Goal: Transaction & Acquisition: Obtain resource

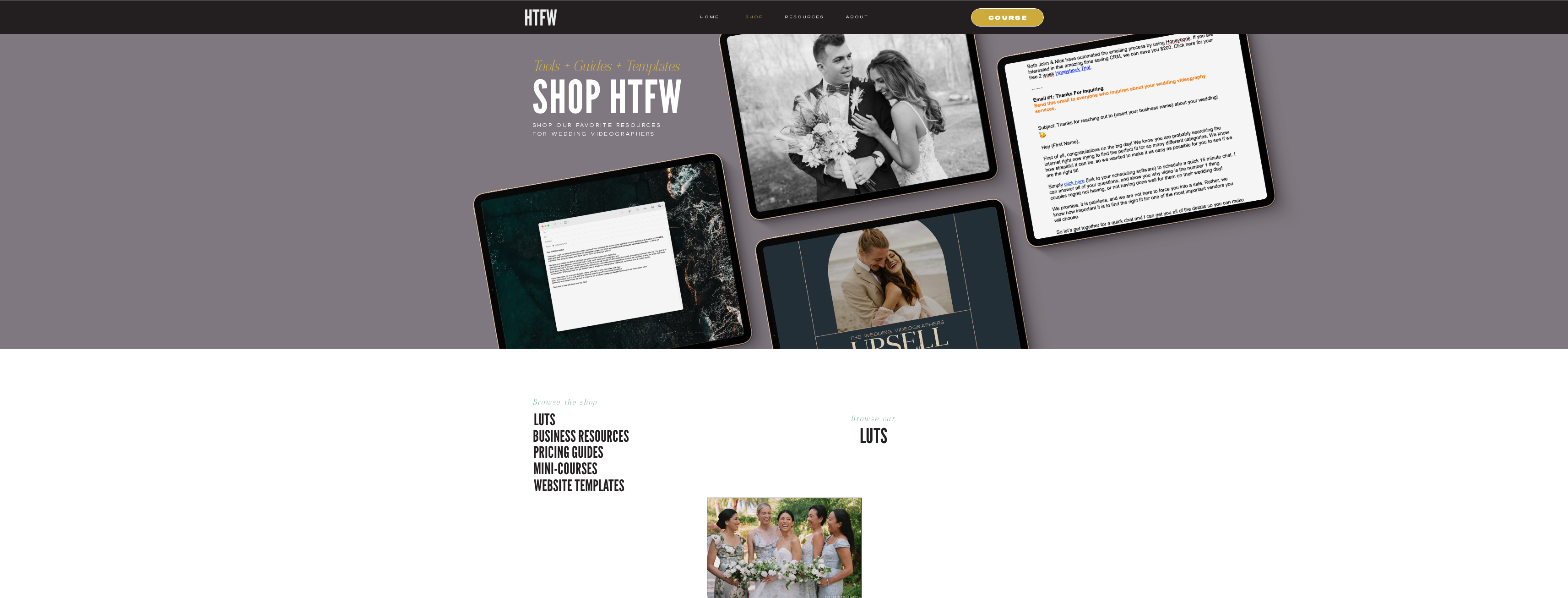
click at [762, 18] on nav "shop" at bounding box center [754, 17] width 36 height 9
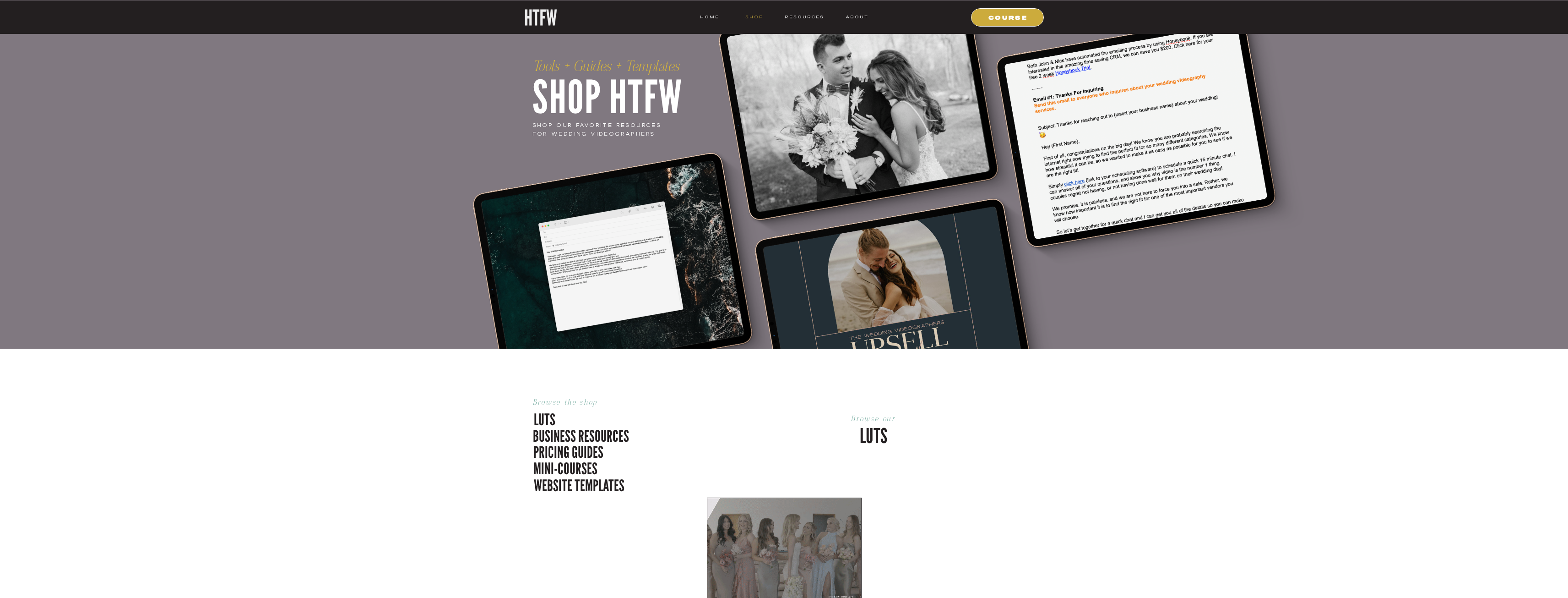
click at [757, 15] on nav "shop" at bounding box center [754, 17] width 36 height 9
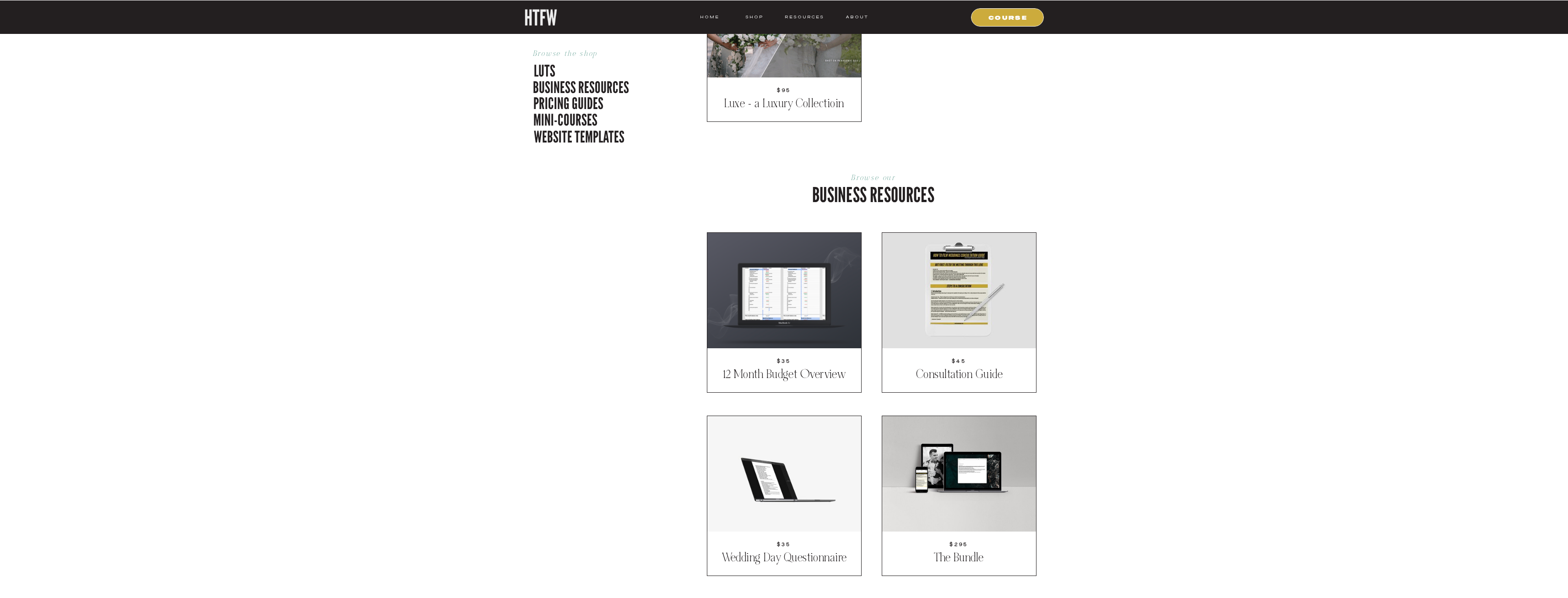
scroll to position [550, 0]
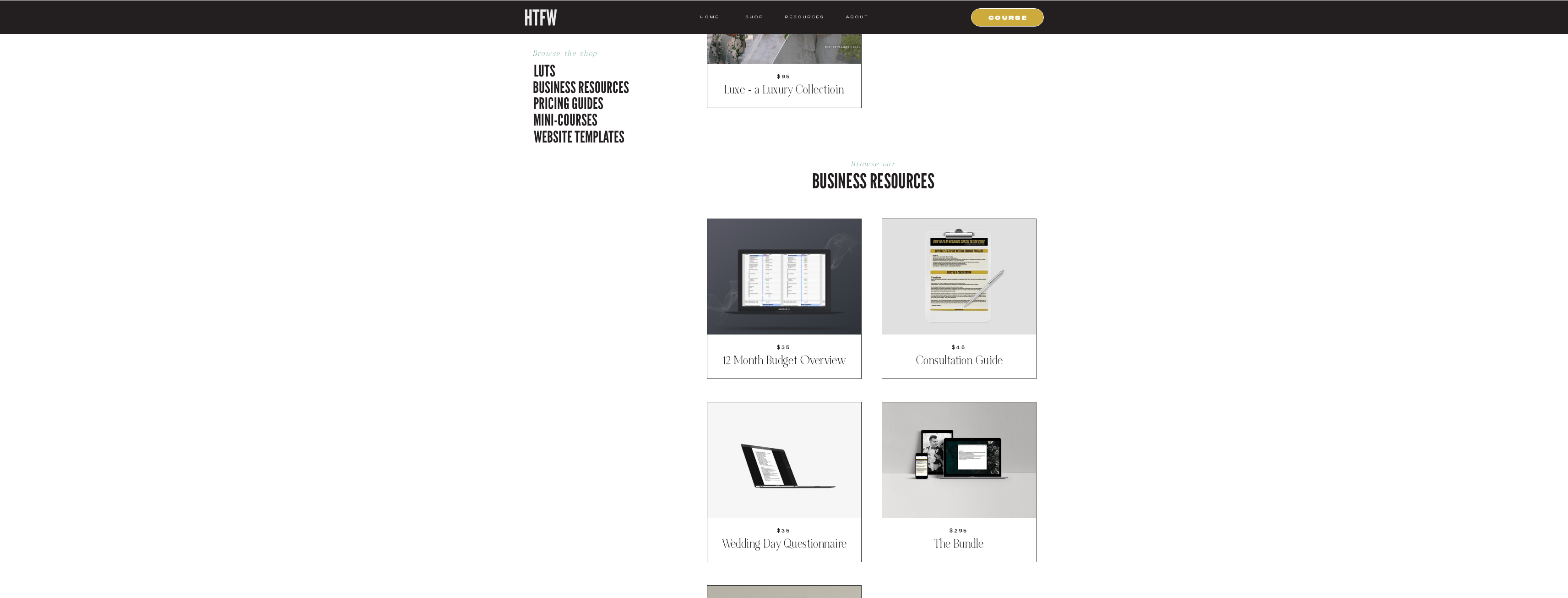
drag, startPoint x: 802, startPoint y: 280, endPoint x: 1160, endPoint y: 241, distance: 360.1
drag, startPoint x: 1160, startPoint y: 241, endPoint x: 1146, endPoint y: 267, distance: 29.5
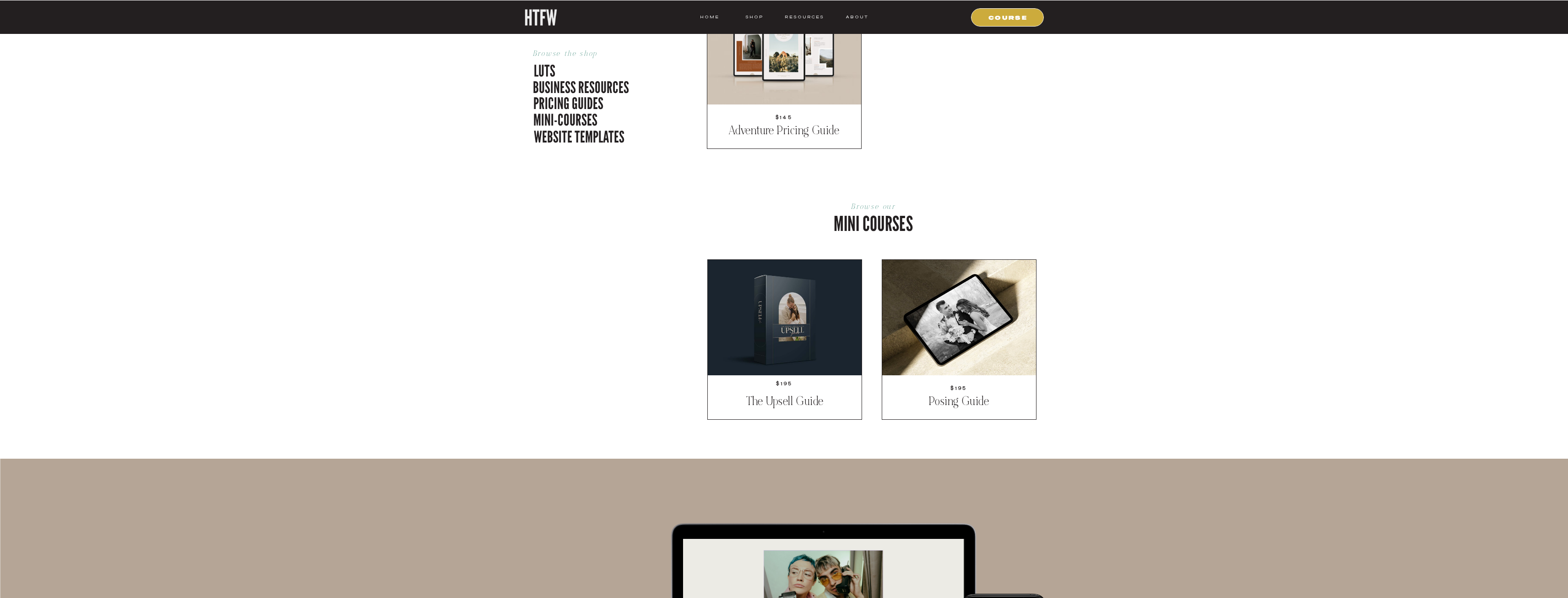
scroll to position [1603, 0]
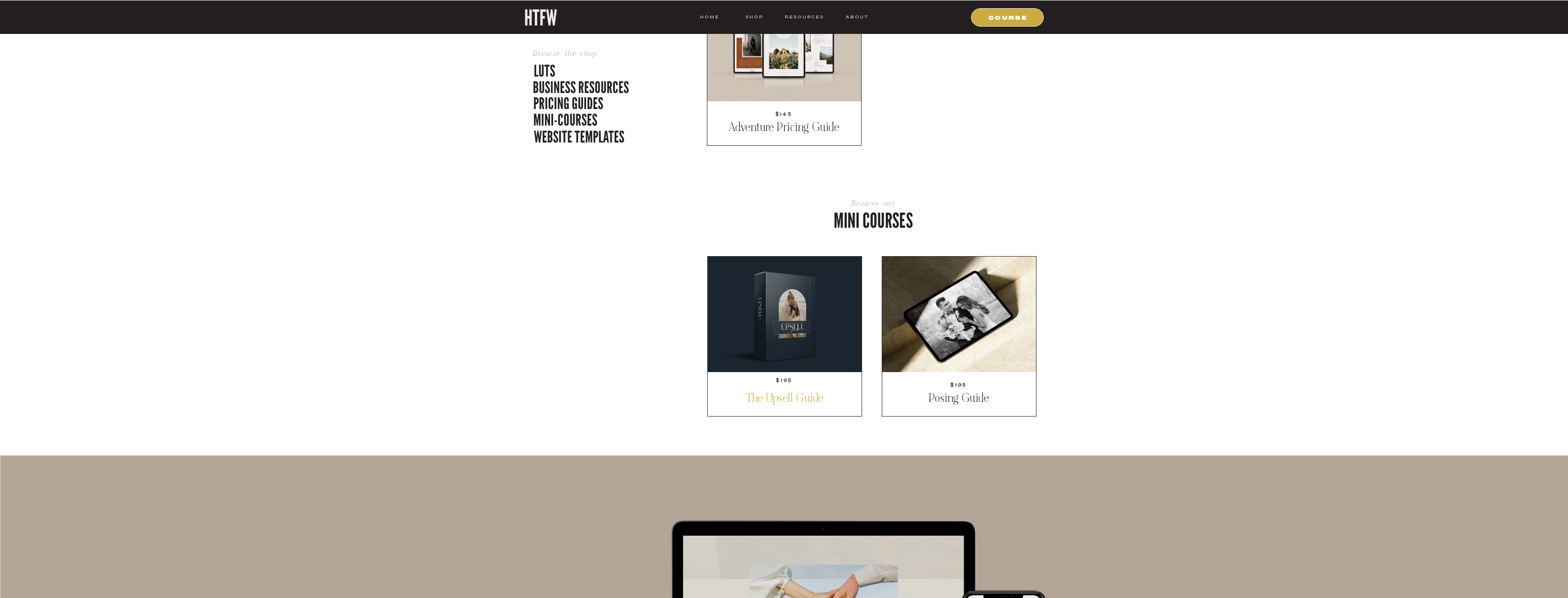
click at [811, 399] on p "The Upsell Guide" at bounding box center [785, 399] width 141 height 17
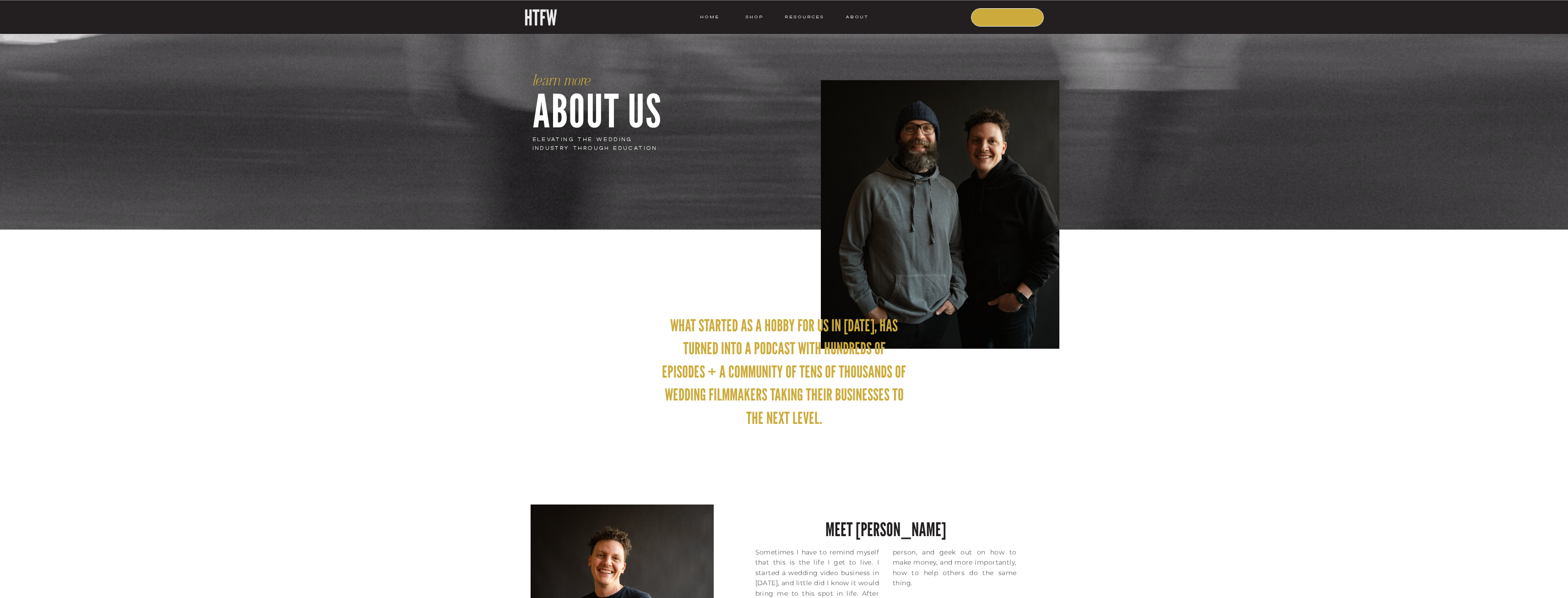
click at [1013, 19] on nav "COURSE" at bounding box center [1008, 17] width 62 height 9
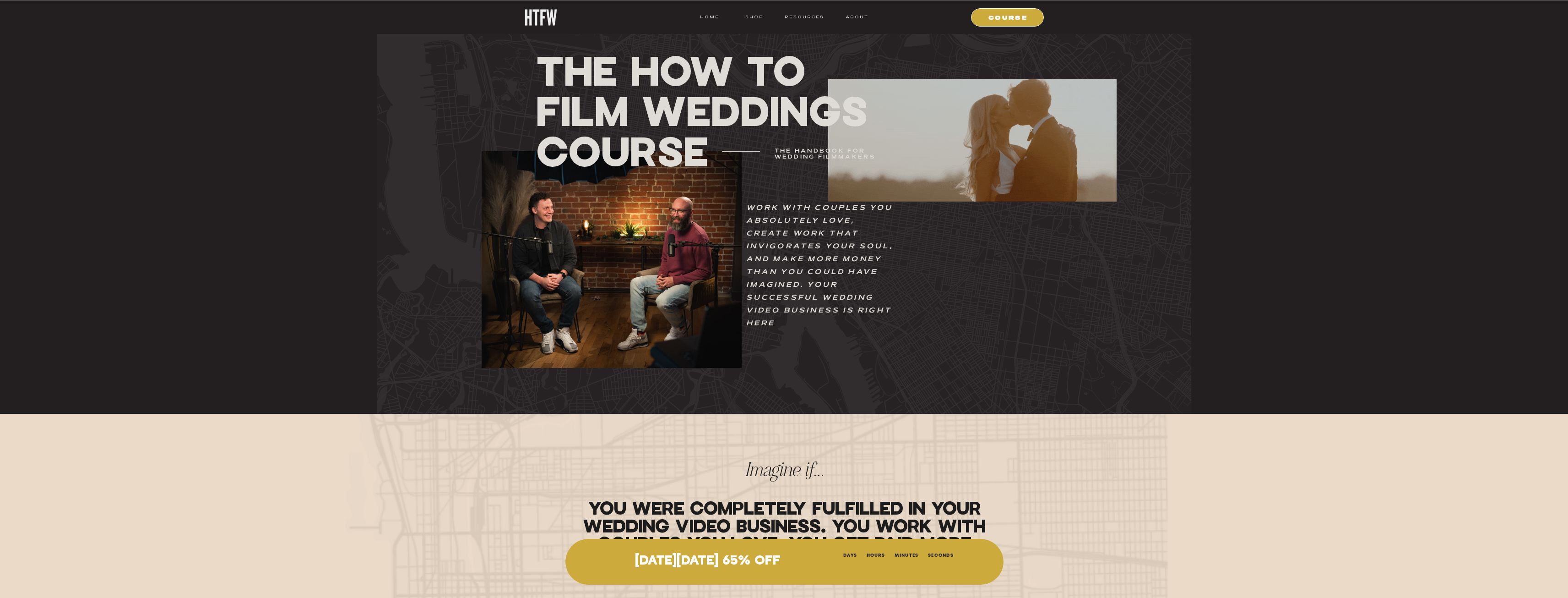
click at [534, 16] on div at bounding box center [541, 17] width 33 height 16
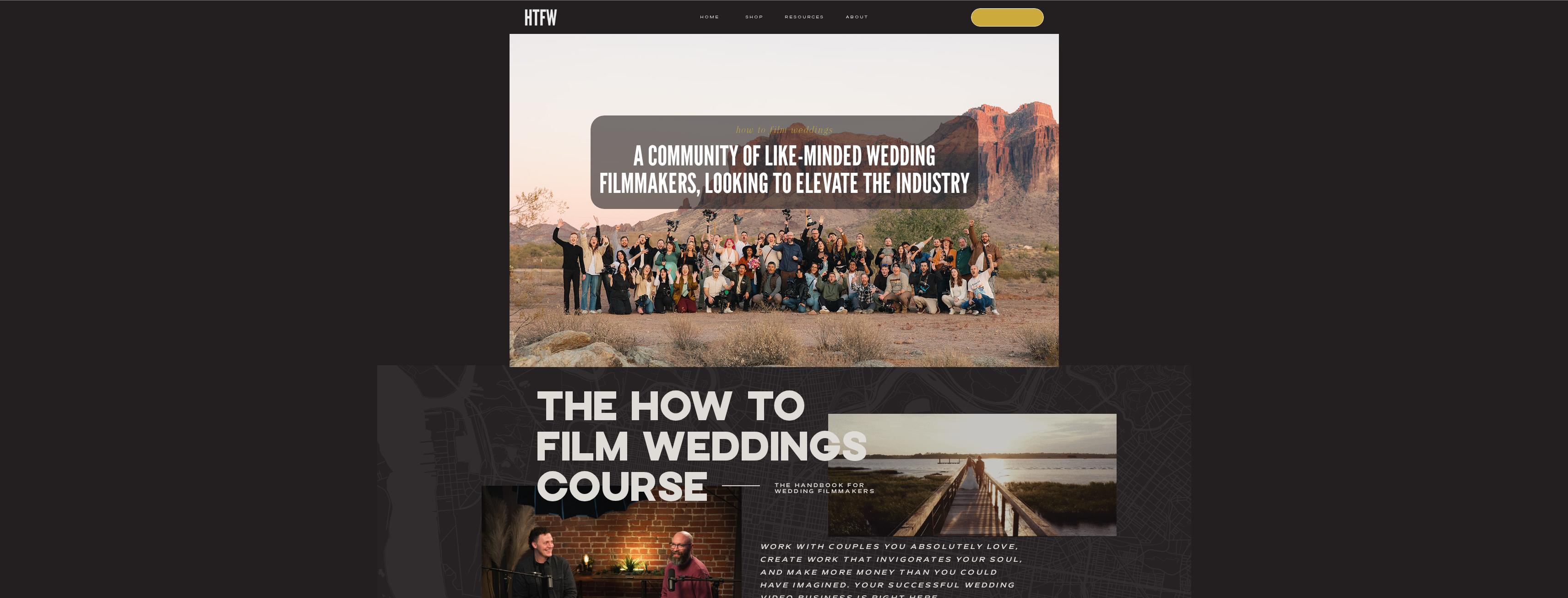
click at [1004, 19] on nav "COURSE" at bounding box center [1008, 17] width 62 height 9
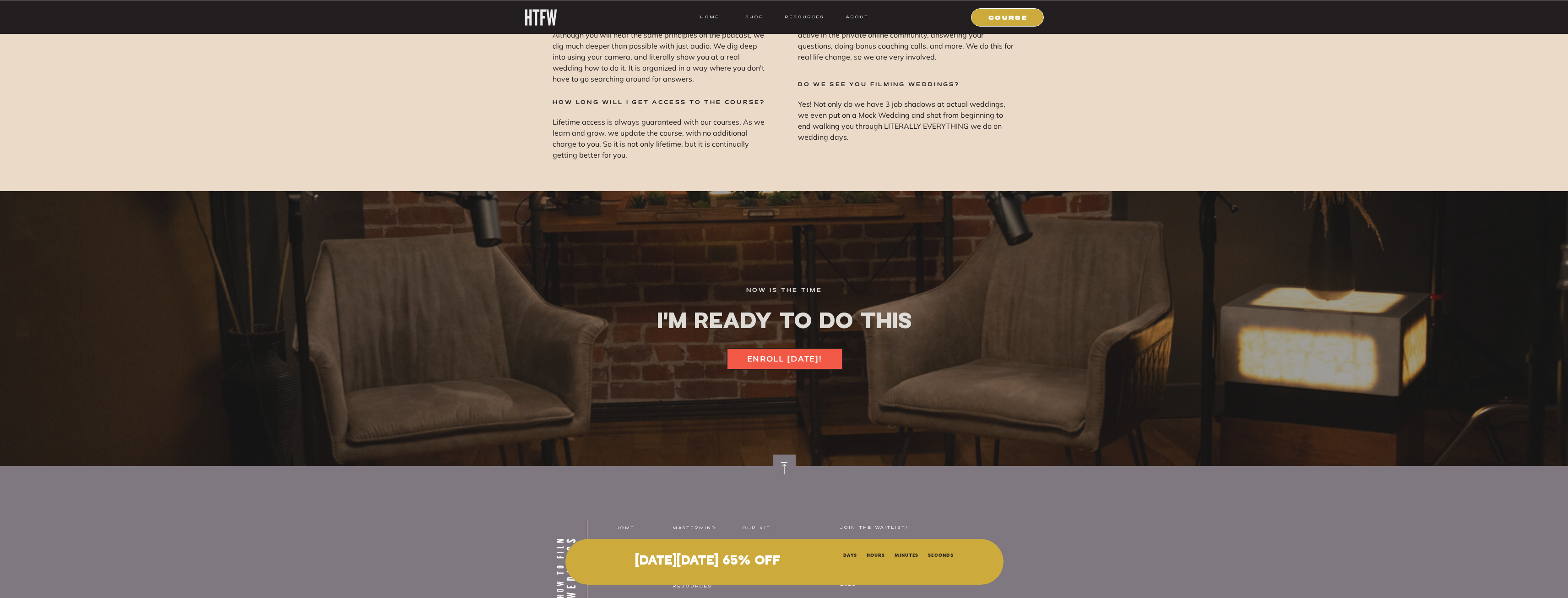
scroll to position [12246, 0]
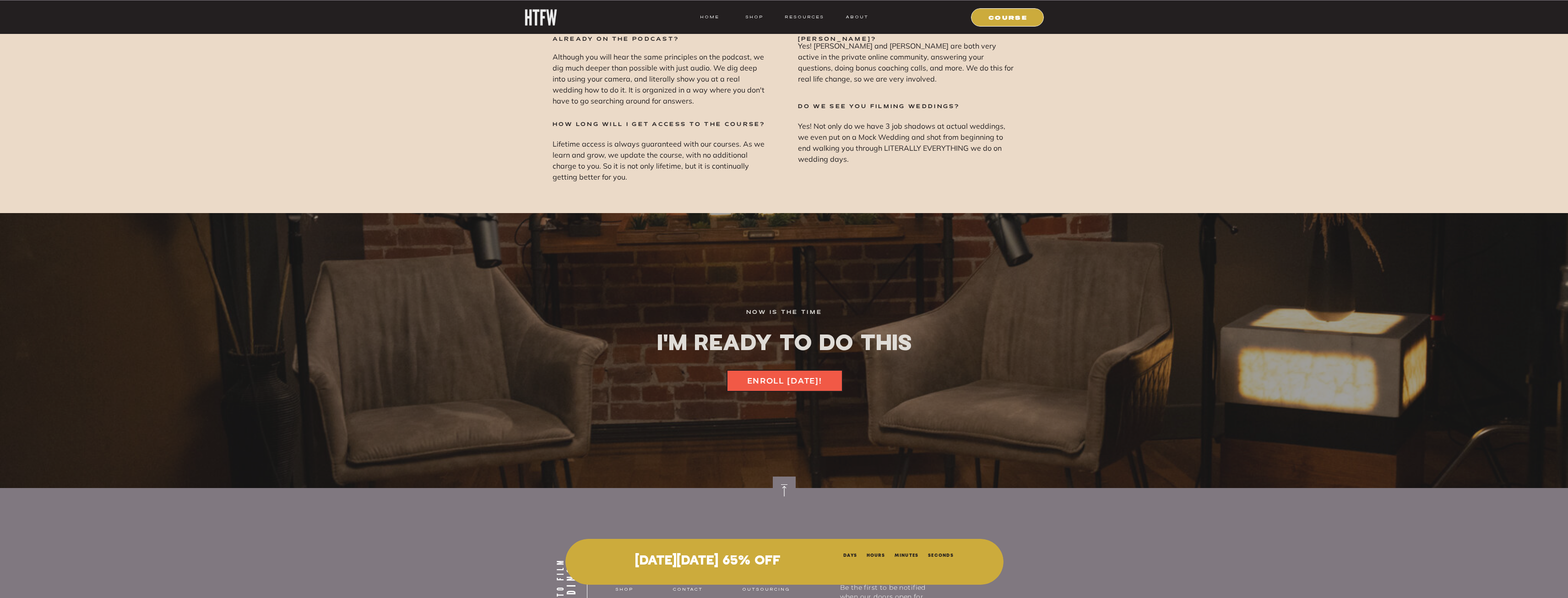
click at [544, 23] on div at bounding box center [541, 17] width 33 height 16
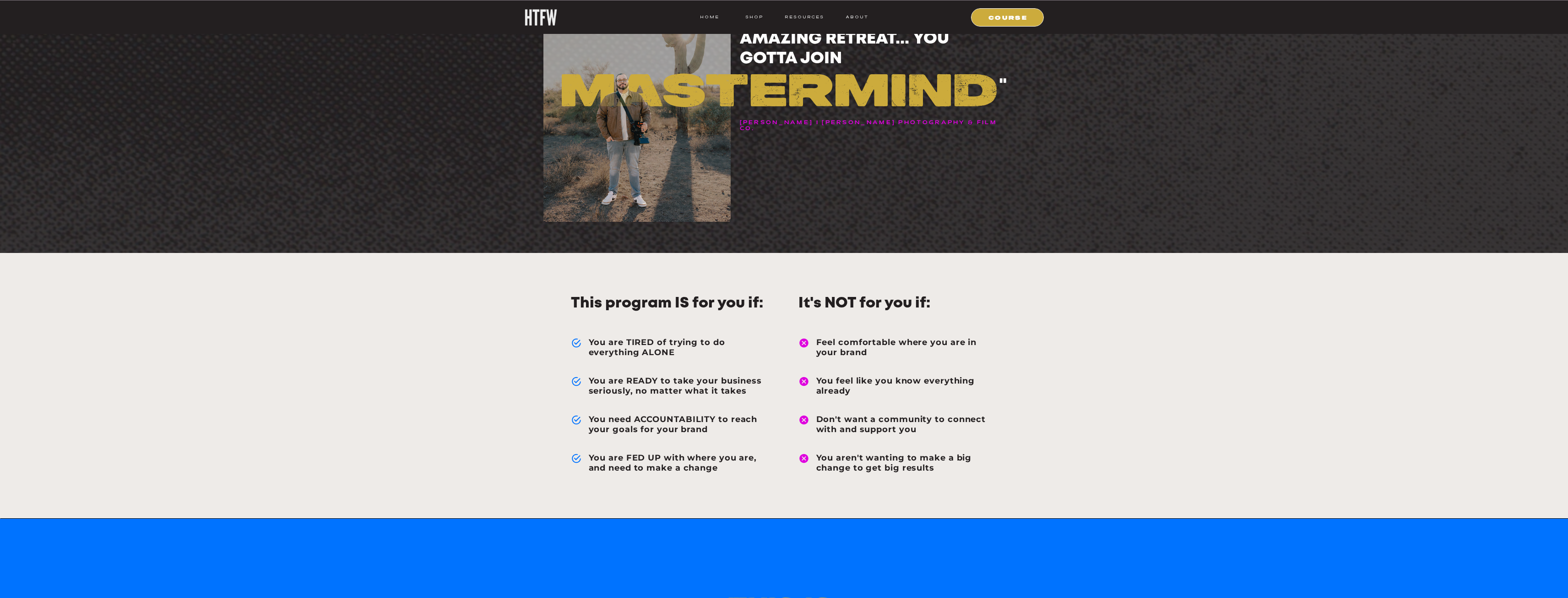
scroll to position [4213, 0]
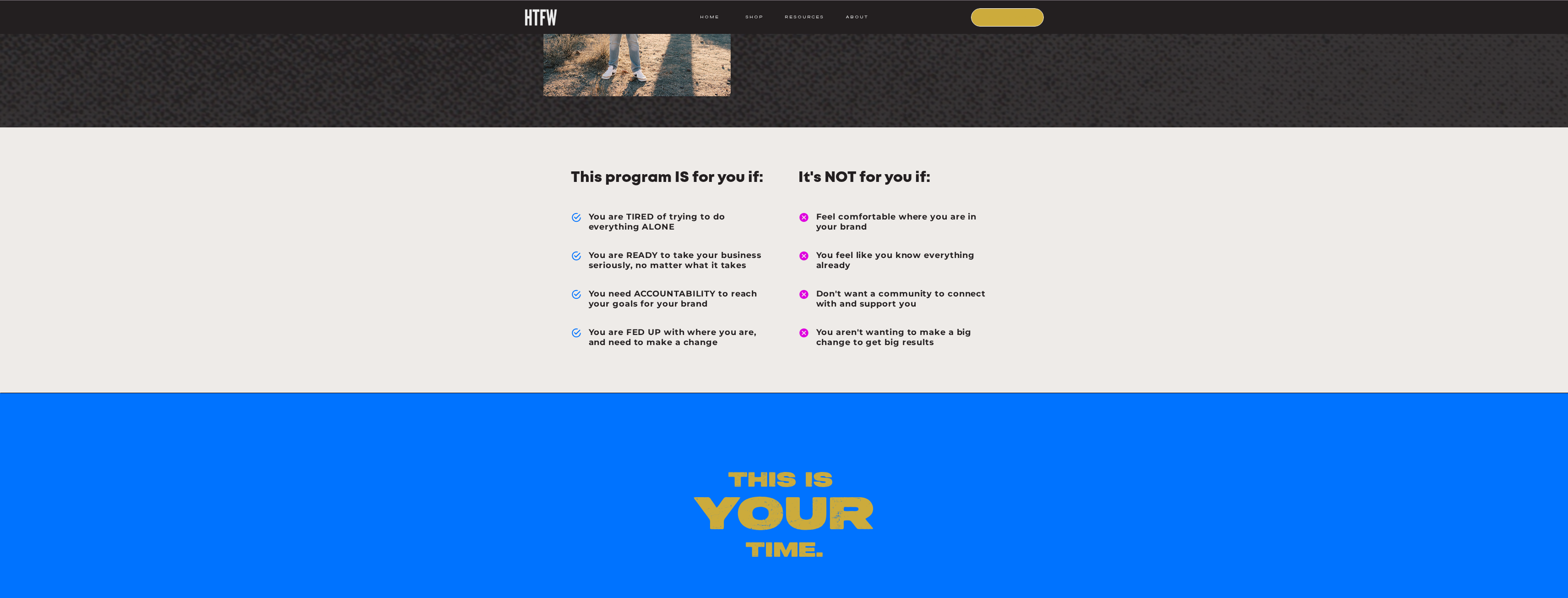
click at [1013, 16] on nav "COURSE" at bounding box center [1008, 17] width 62 height 9
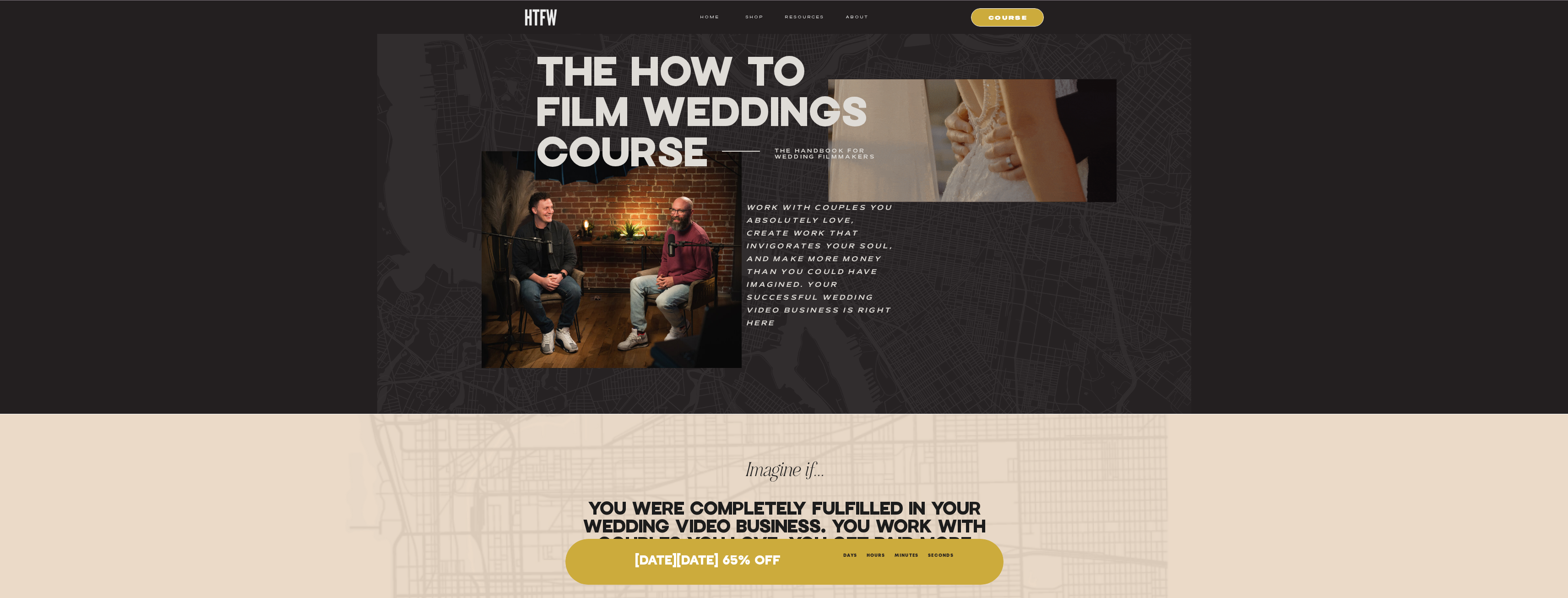
click at [855, 12] on div at bounding box center [784, 206] width 814 height 415
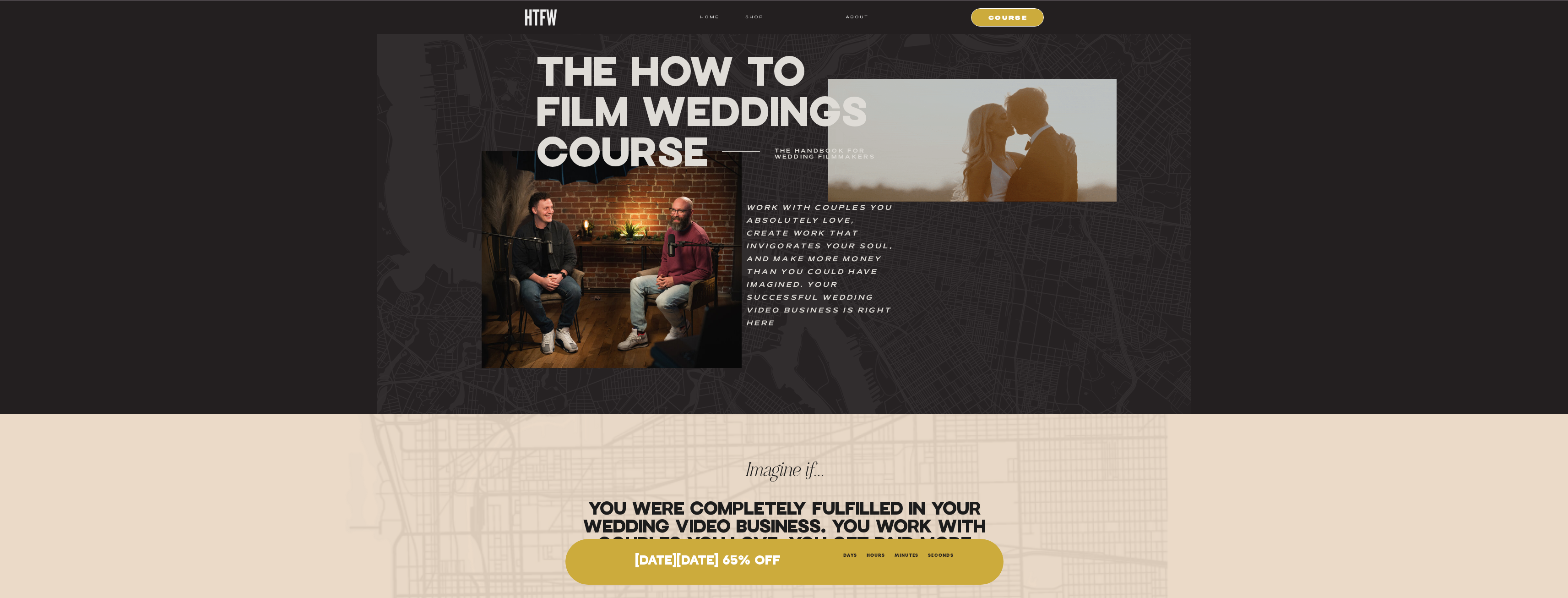
click at [814, 17] on nav "resources" at bounding box center [803, 17] width 43 height 9
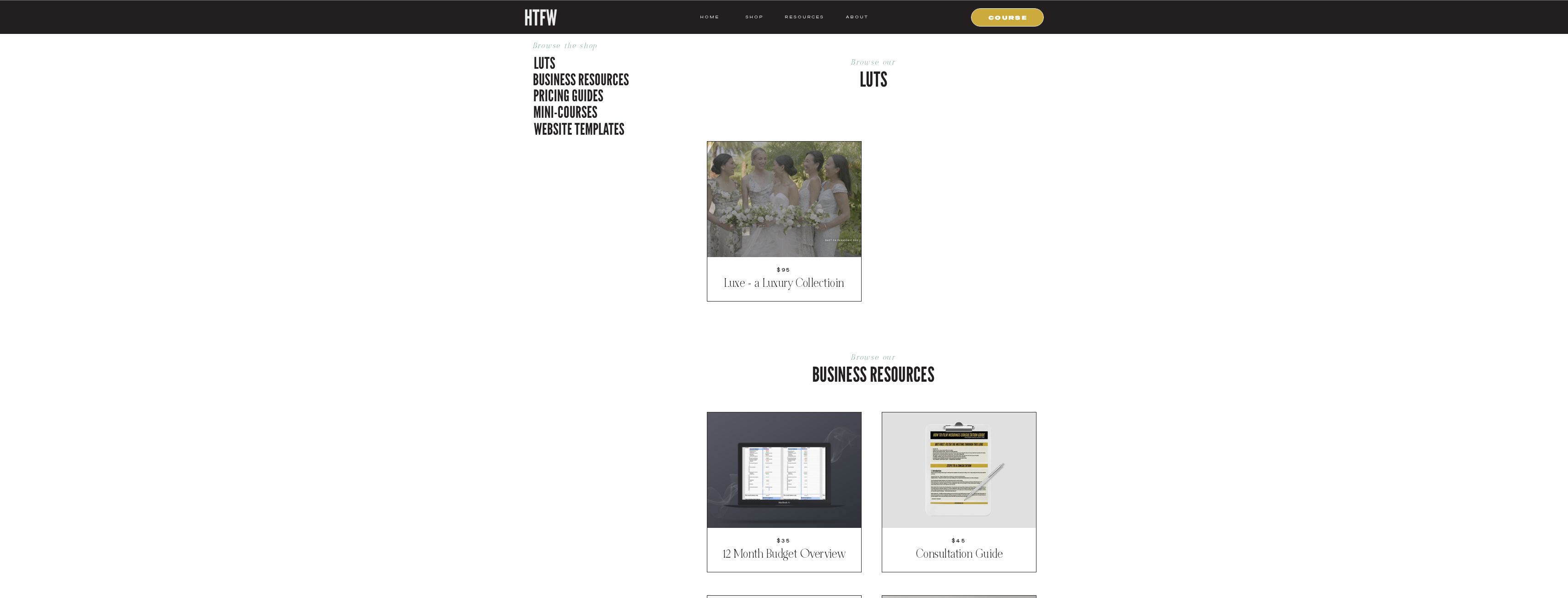
scroll to position [412, 0]
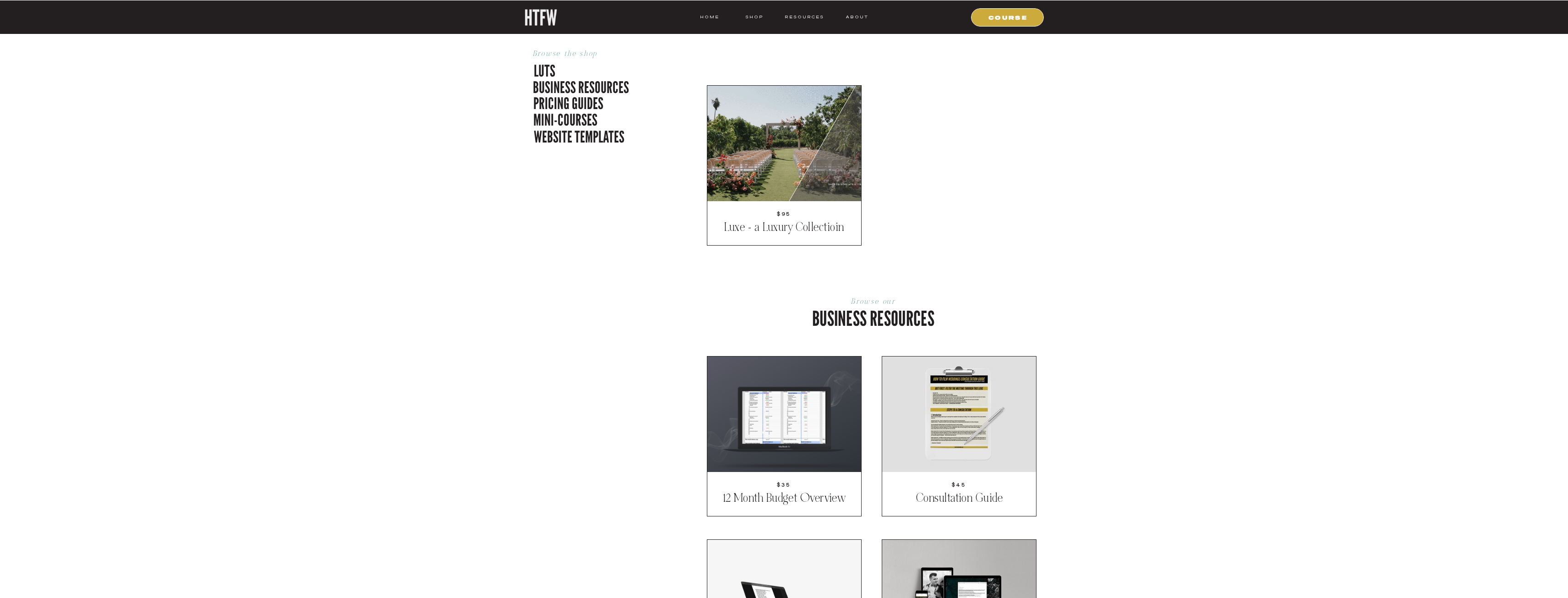
click at [782, 463] on div at bounding box center [784, 414] width 154 height 116
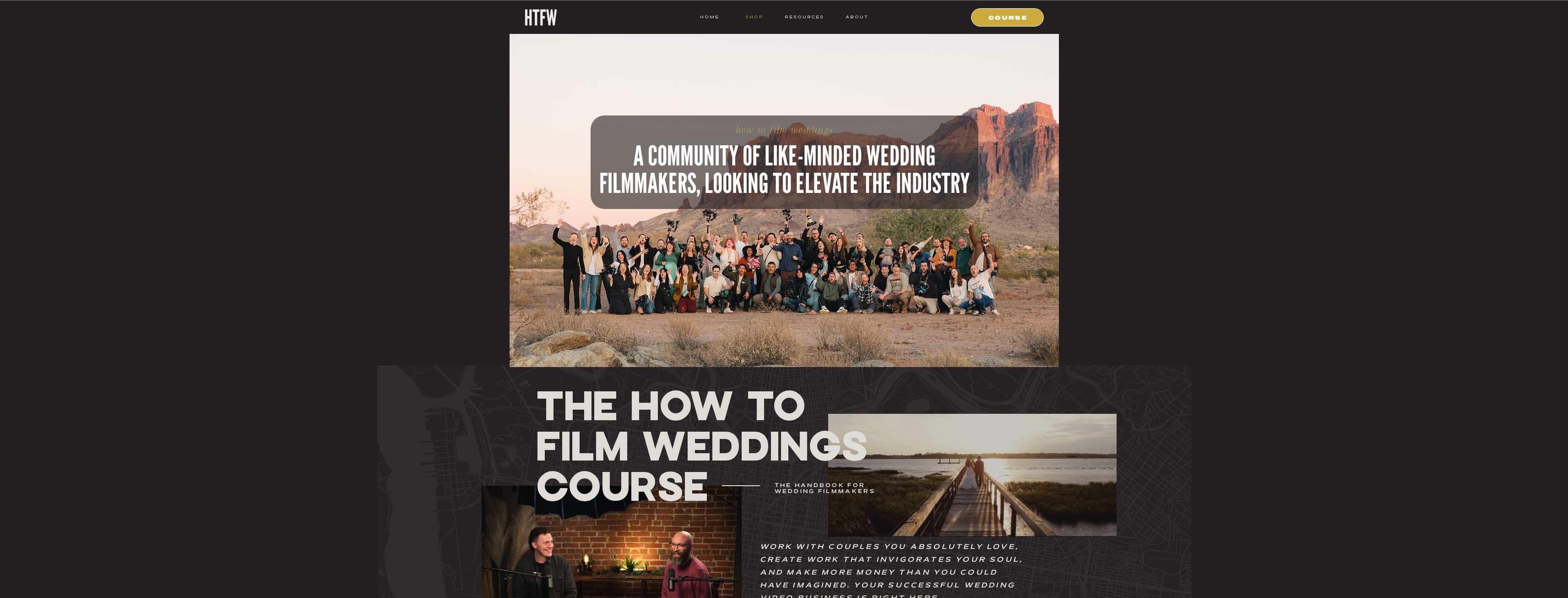
click at [762, 14] on nav "shop" at bounding box center [754, 17] width 36 height 9
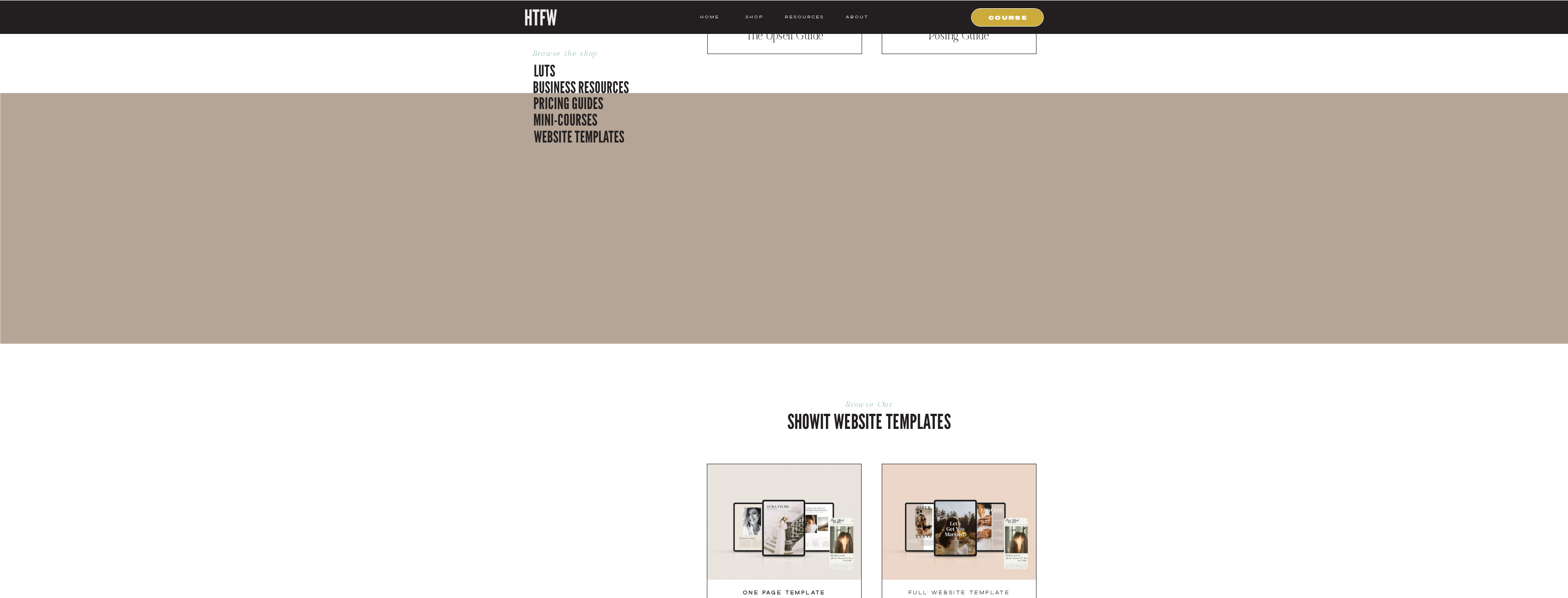
scroll to position [1786, 0]
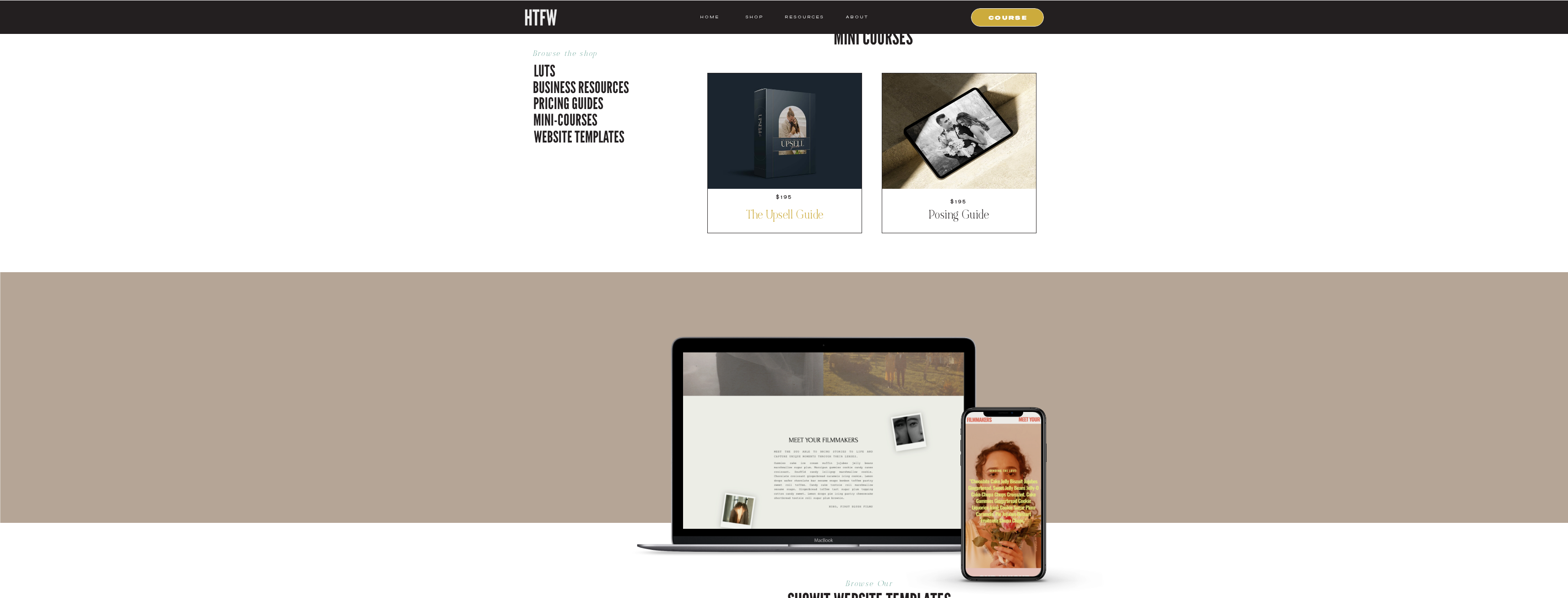
click at [760, 219] on p "The Upsell Guide" at bounding box center [785, 216] width 141 height 17
